Goal: Task Accomplishment & Management: Manage account settings

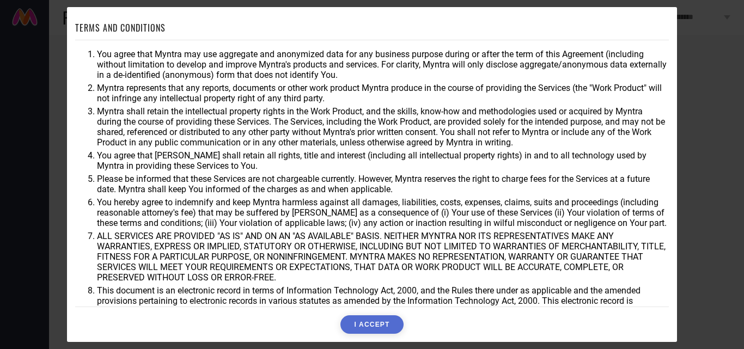
click at [367, 325] on button "I ACCEPT" at bounding box center [371, 324] width 63 height 19
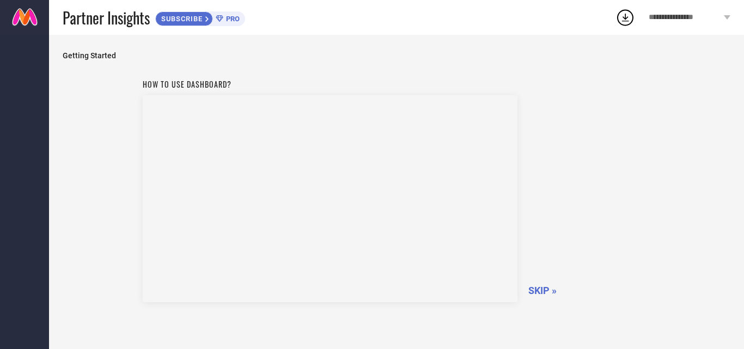
click at [531, 292] on span "SKIP »" at bounding box center [542, 290] width 28 height 11
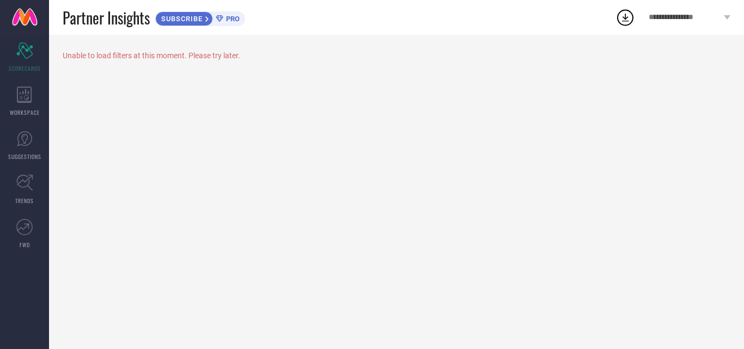
click at [726, 16] on icon at bounding box center [727, 17] width 7 height 4
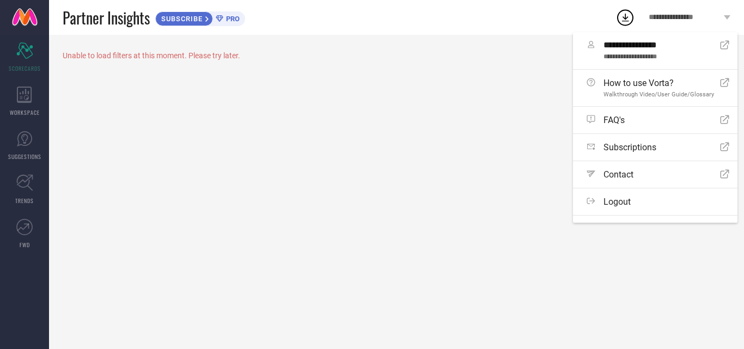
click at [519, 120] on div "Unable to load filters at this moment. Please try later." at bounding box center [396, 192] width 695 height 314
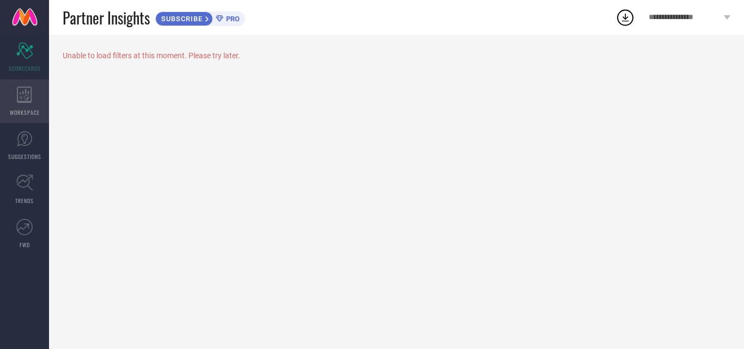
click at [31, 99] on icon at bounding box center [24, 95] width 15 height 16
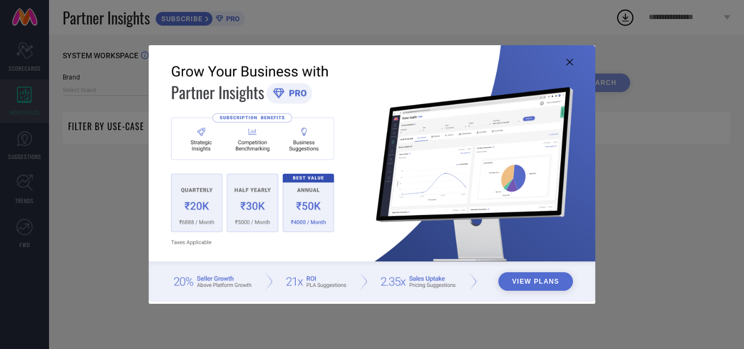
type input "1 STOP FASHION"
type input "All"
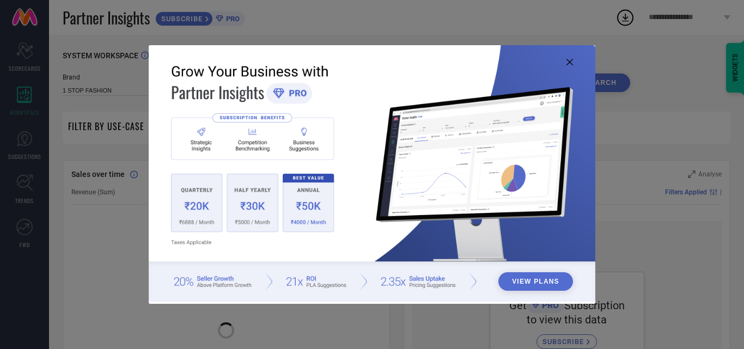
click at [567, 62] on icon at bounding box center [569, 62] width 7 height 7
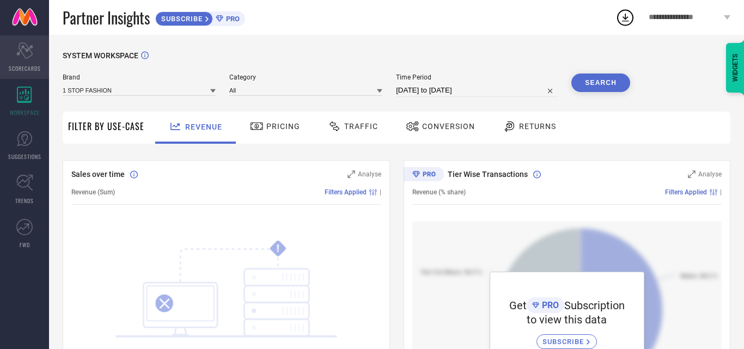
click at [18, 56] on icon "Scorecard" at bounding box center [24, 50] width 17 height 16
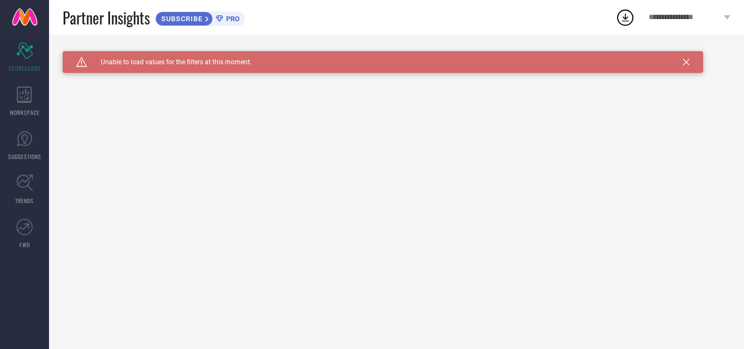
click at [189, 21] on span "SUBSCRIBE" at bounding box center [181, 19] width 50 height 8
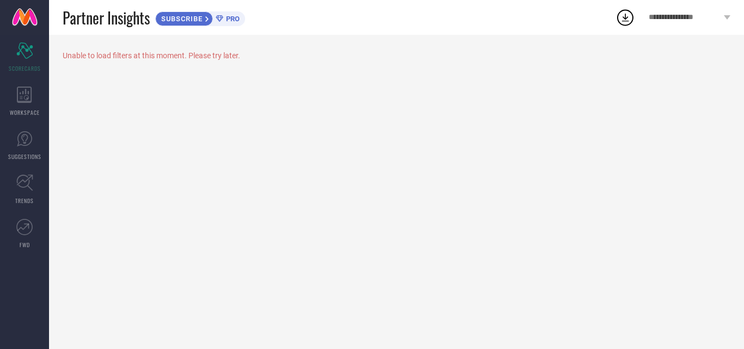
click at [626, 17] on icon at bounding box center [625, 18] width 7 height 8
click at [728, 16] on icon at bounding box center [727, 17] width 7 height 4
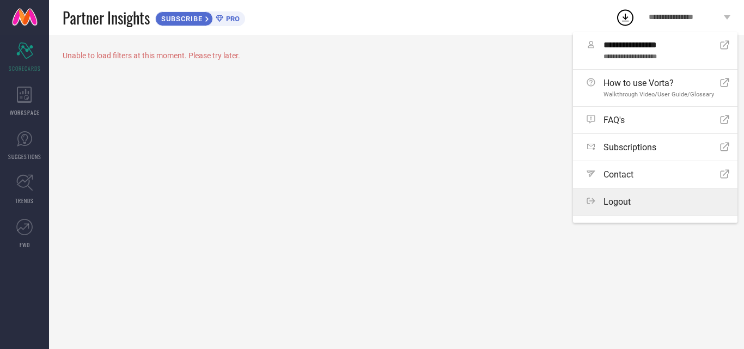
click at [621, 200] on span "Logout" at bounding box center [616, 202] width 27 height 10
click at [0, 0] on button "Logout" at bounding box center [0, 0] width 0 height 0
